Goal: Transaction & Acquisition: Purchase product/service

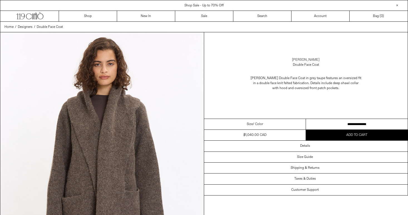
click at [301, 57] on link "[PERSON_NAME]" at bounding box center [306, 59] width 28 height 5
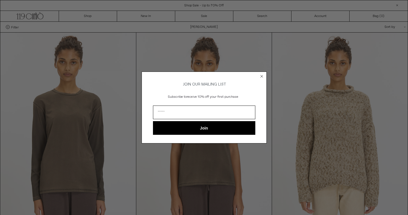
click at [263, 73] on circle "Close dialog" at bounding box center [261, 75] width 5 height 5
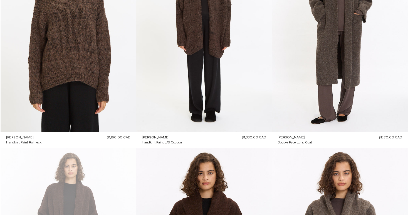
scroll to position [327, 0]
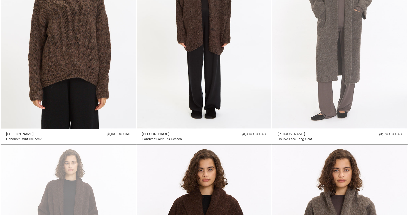
click at [381, 61] on at bounding box center [340, 27] width 136 height 204
